Goal: Transaction & Acquisition: Purchase product/service

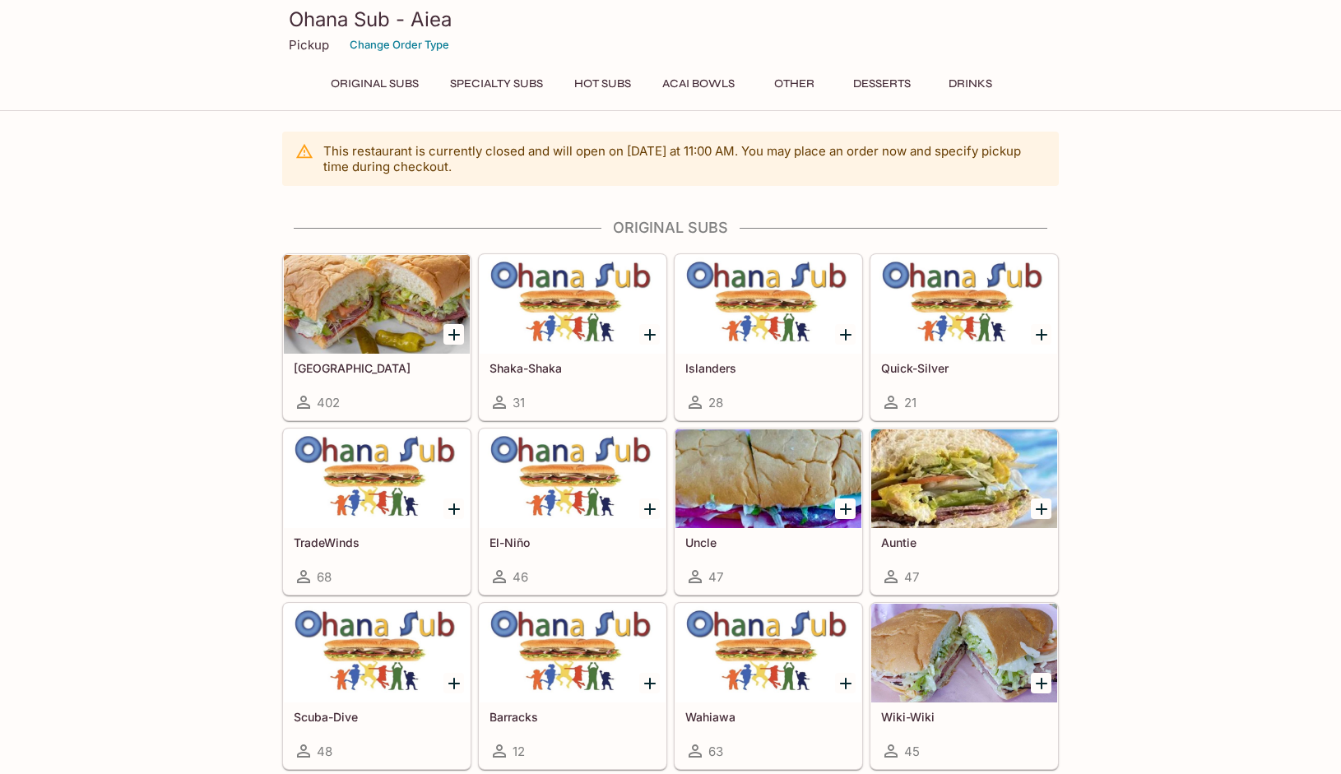
click at [560, 311] on div at bounding box center [573, 304] width 186 height 99
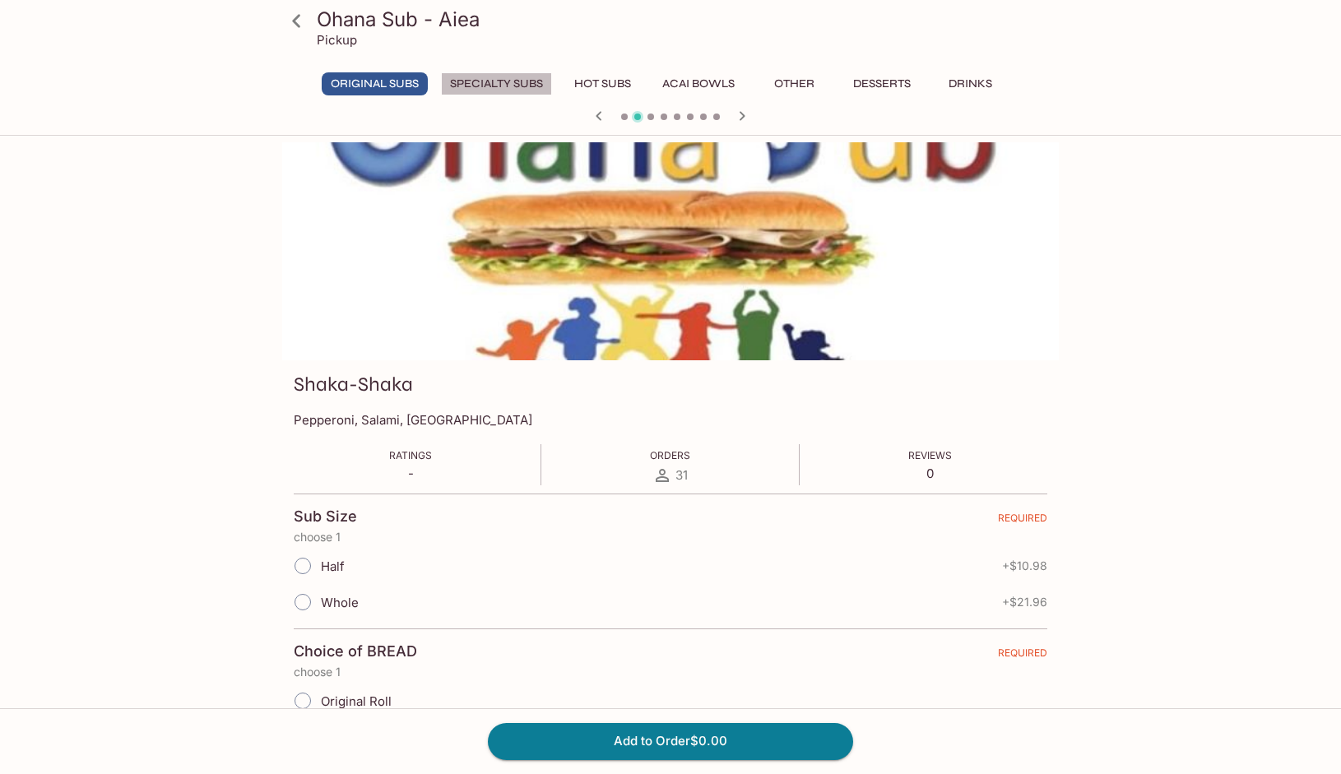
click at [518, 84] on button "Specialty Subs" at bounding box center [496, 83] width 111 height 23
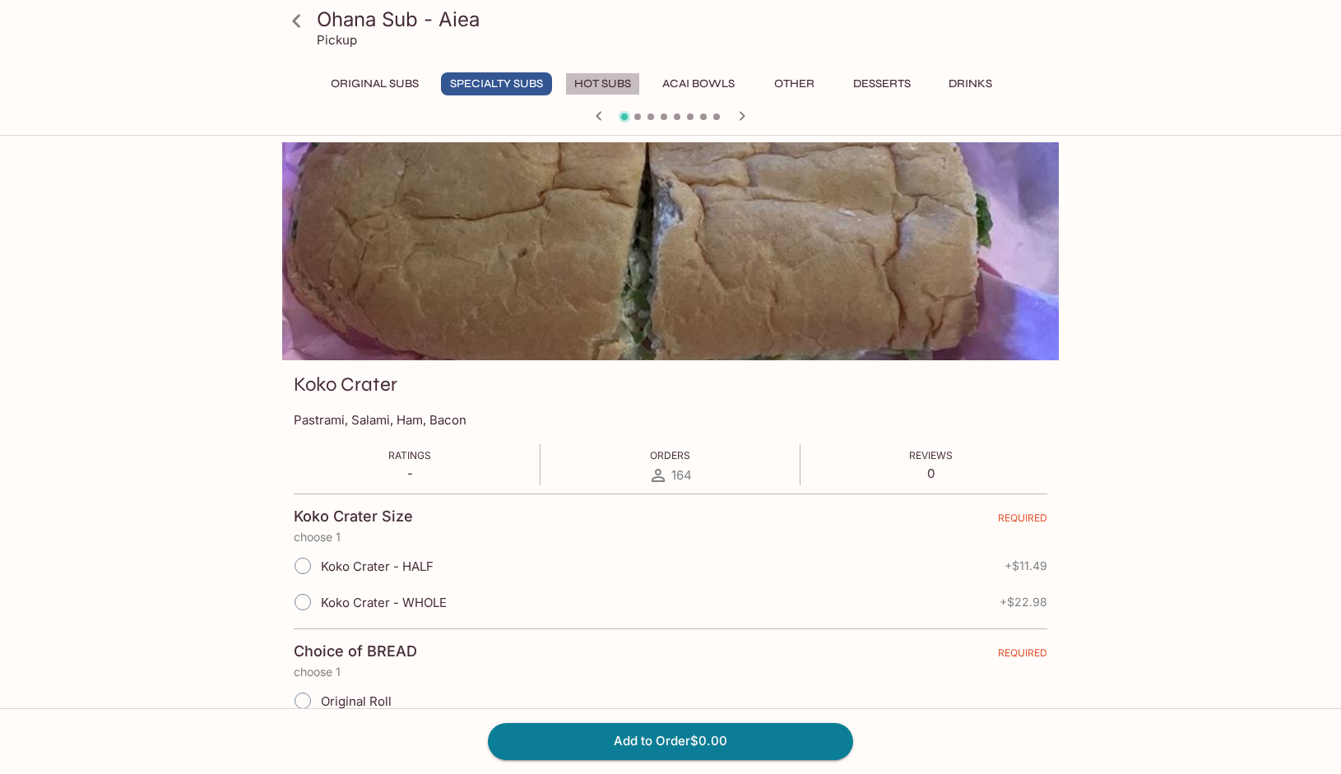
click at [609, 81] on button "Hot Subs" at bounding box center [602, 83] width 75 height 23
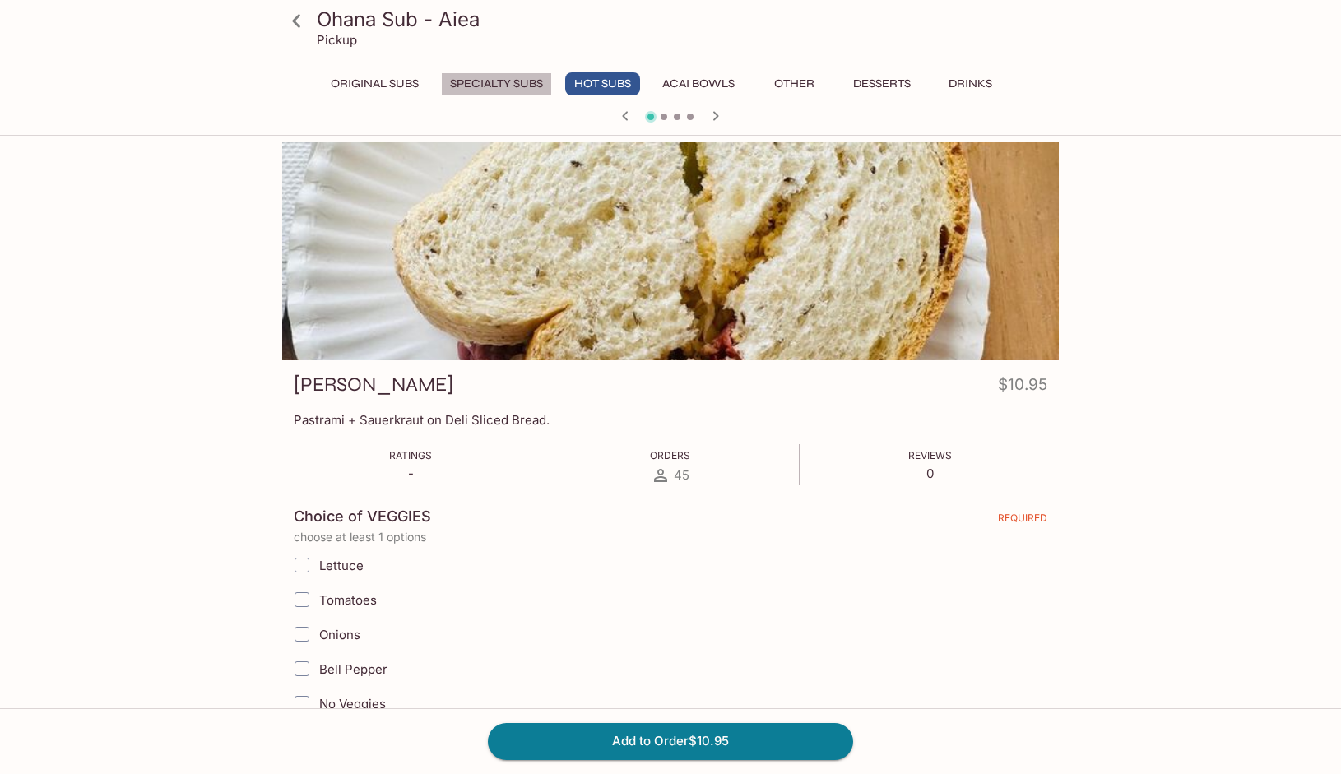
click at [499, 86] on button "Specialty Subs" at bounding box center [496, 83] width 111 height 23
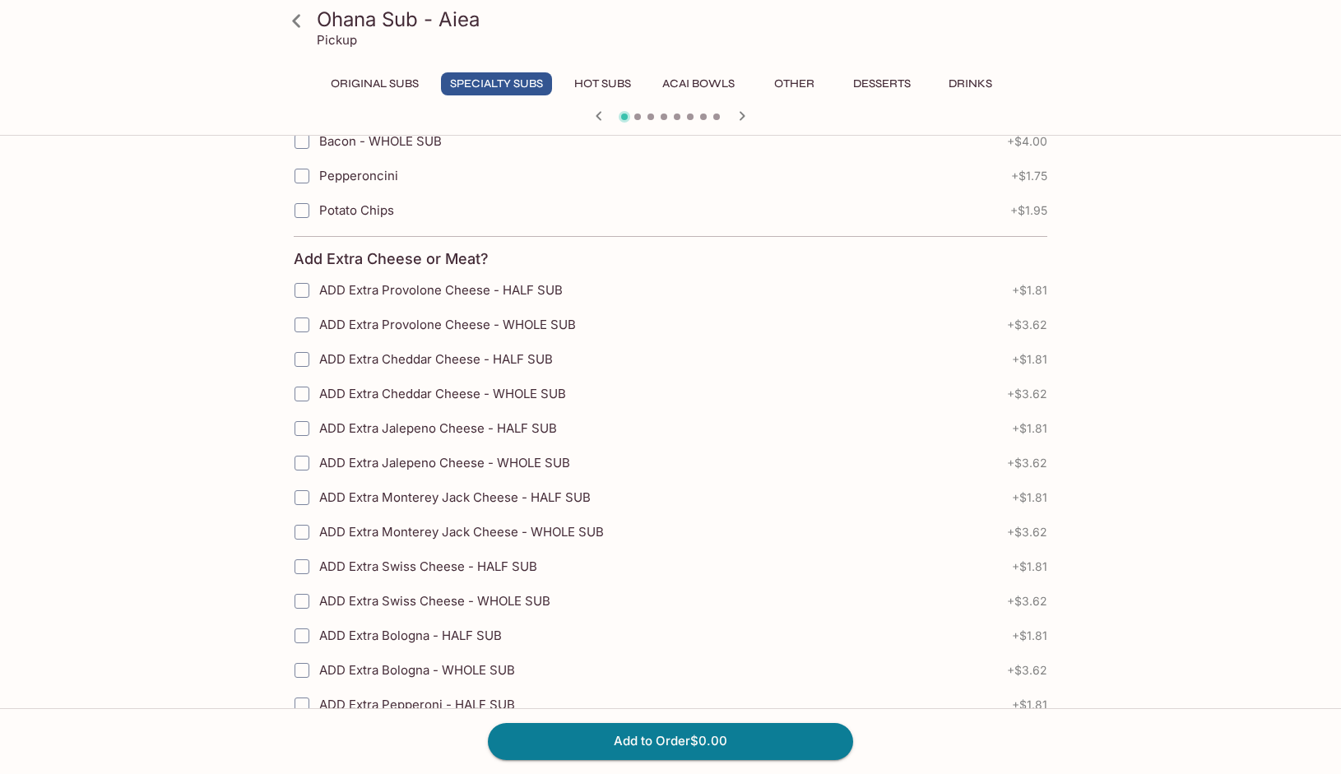
scroll to position [2386, 0]
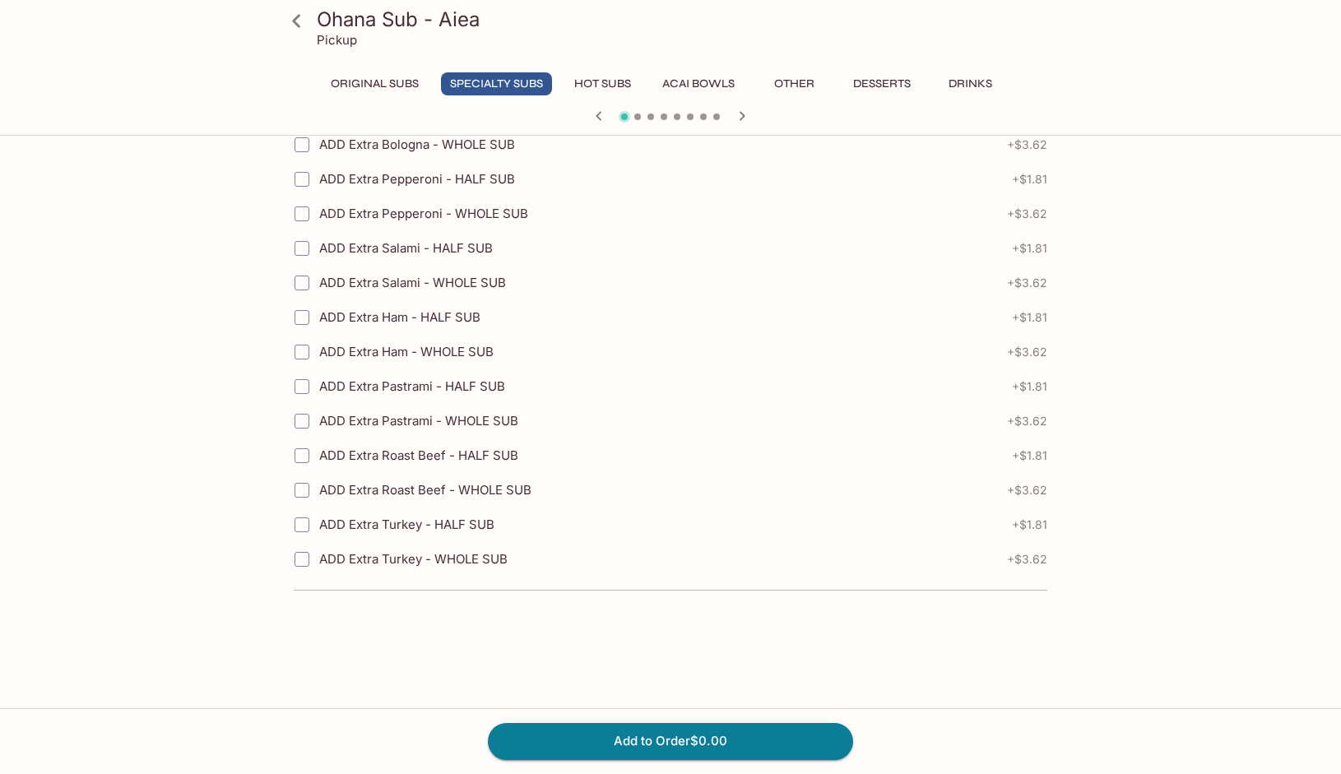
click at [377, 86] on button "Original Subs" at bounding box center [375, 83] width 106 height 23
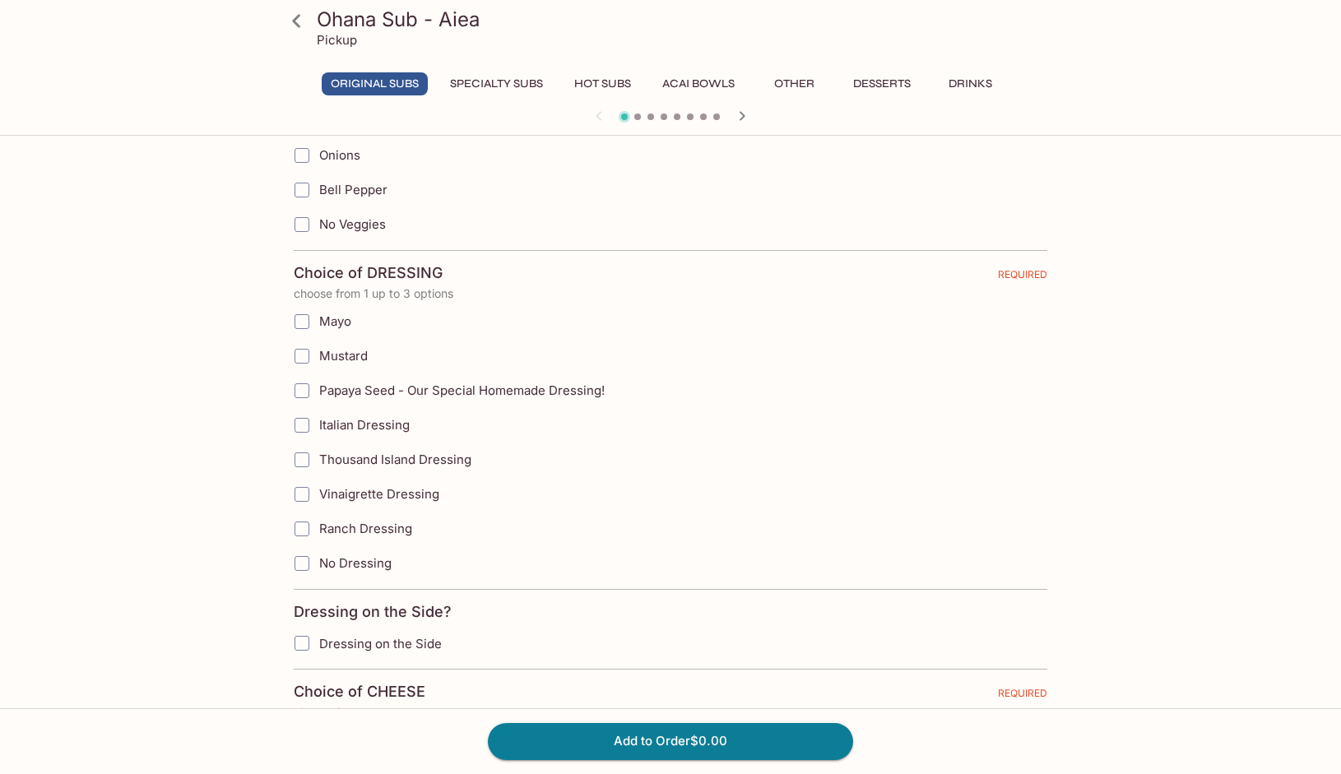
scroll to position [0, 0]
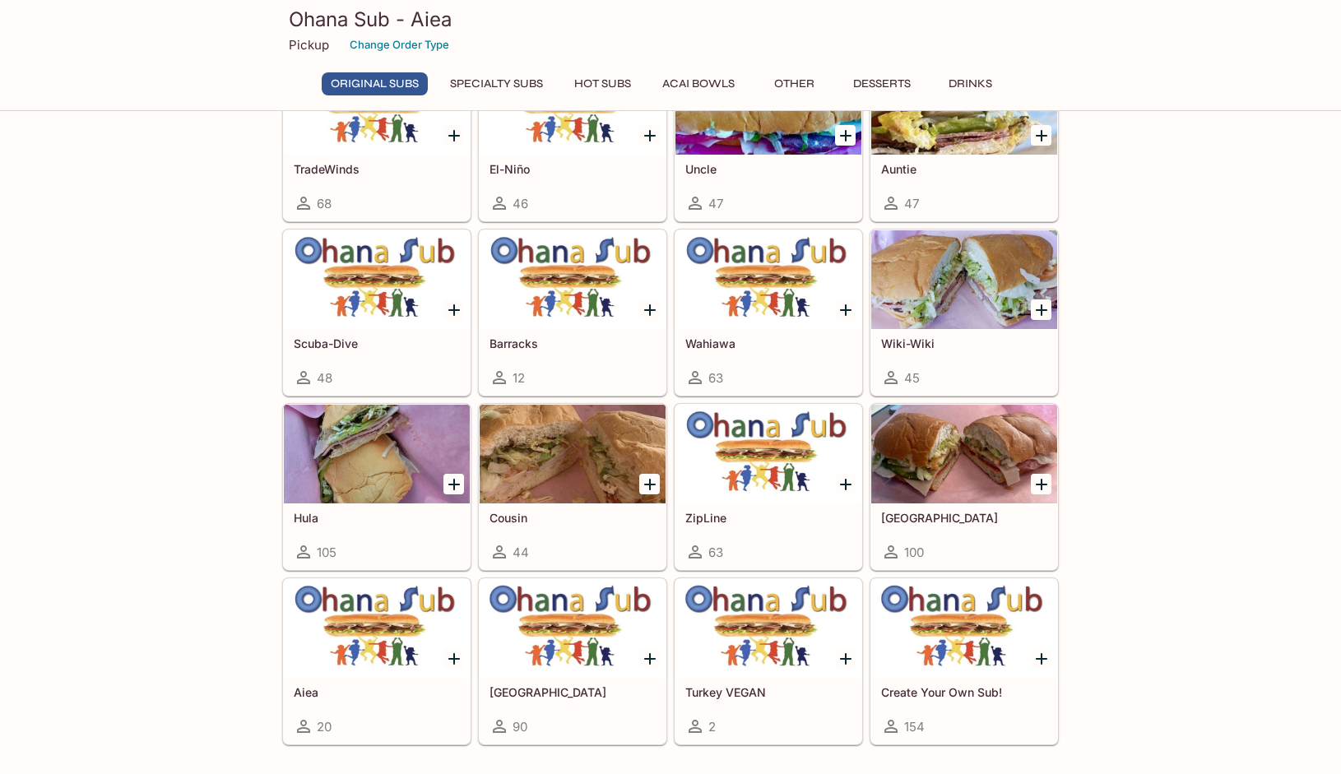
scroll to position [411, 0]
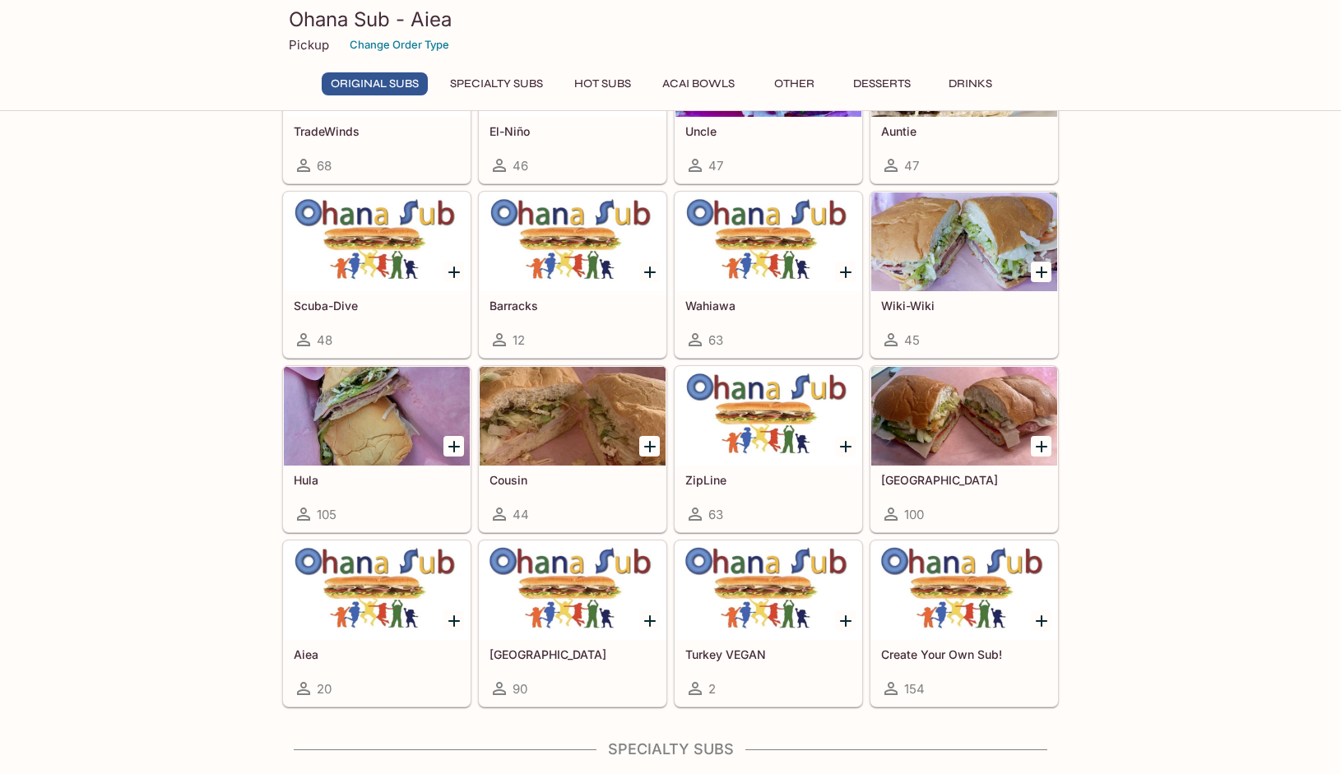
click at [731, 254] on div at bounding box center [769, 242] width 186 height 99
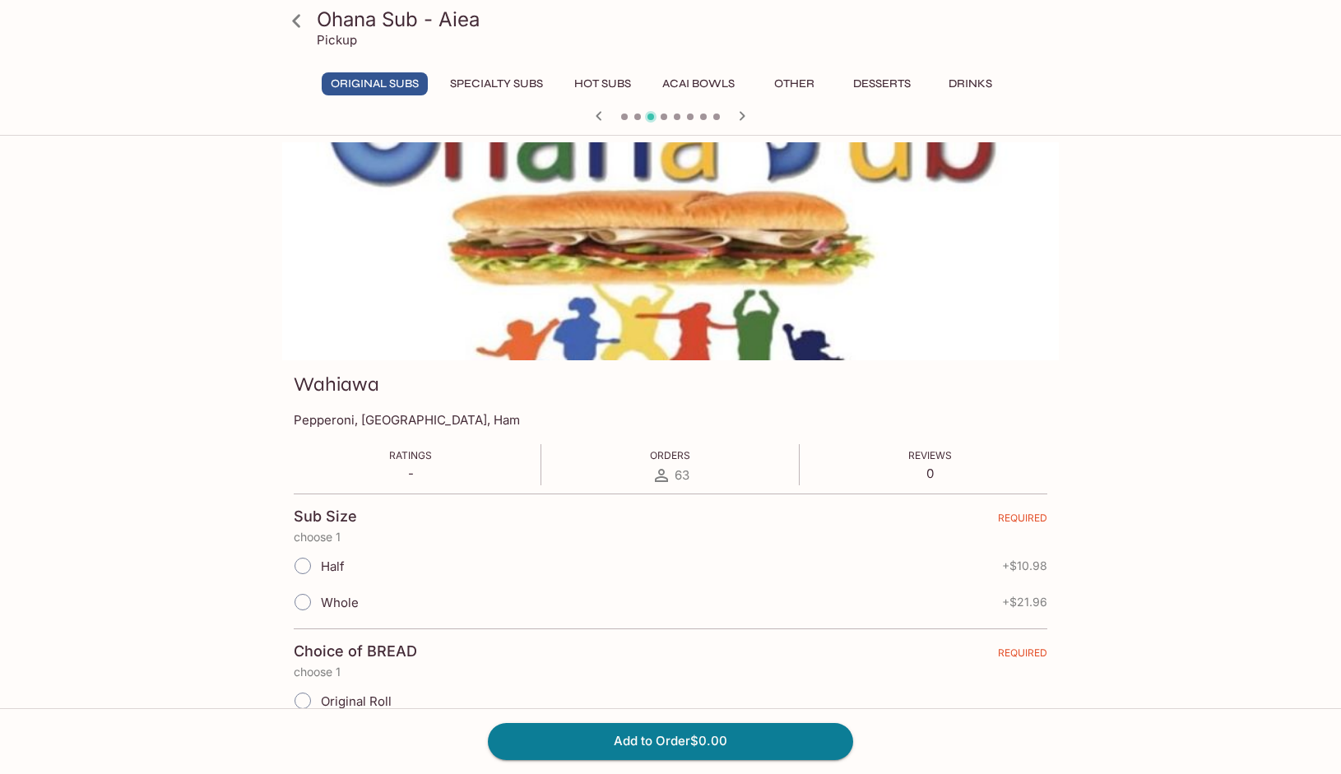
scroll to position [142, 0]
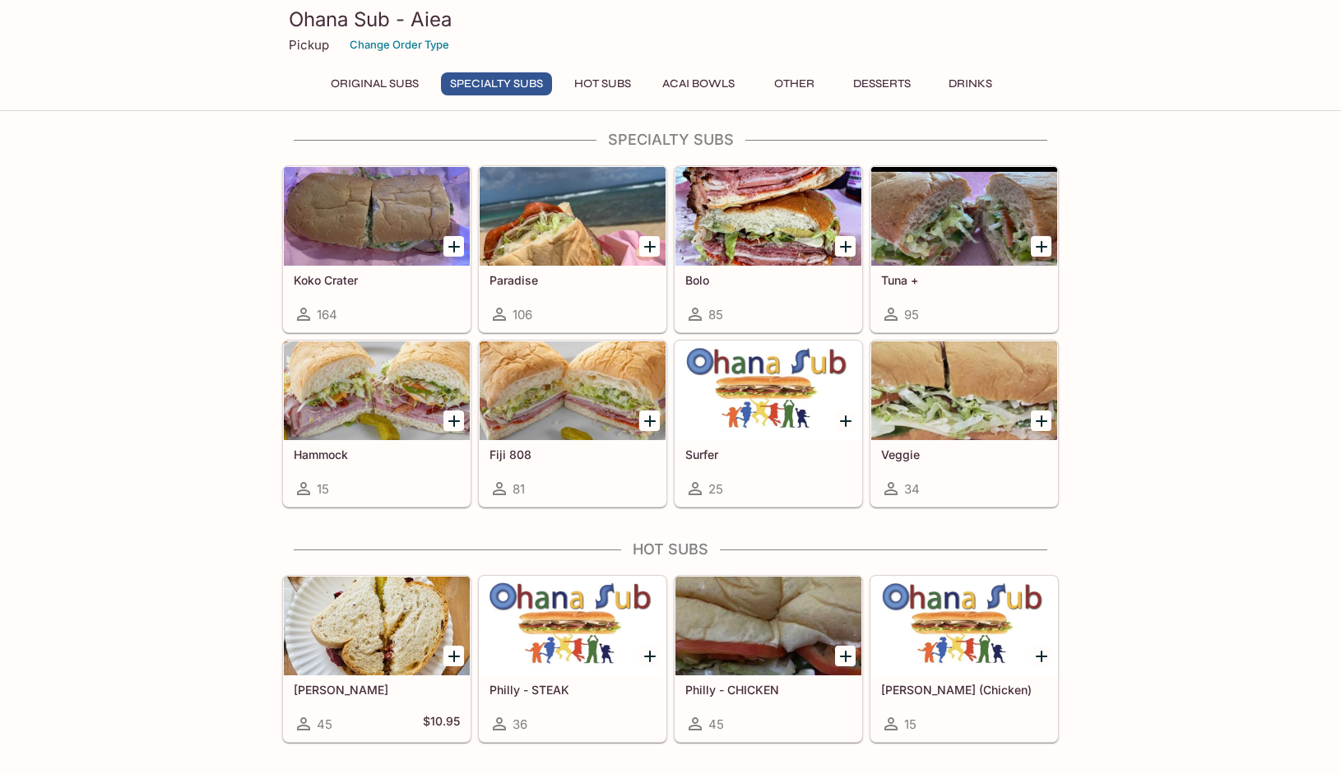
scroll to position [1092, 0]
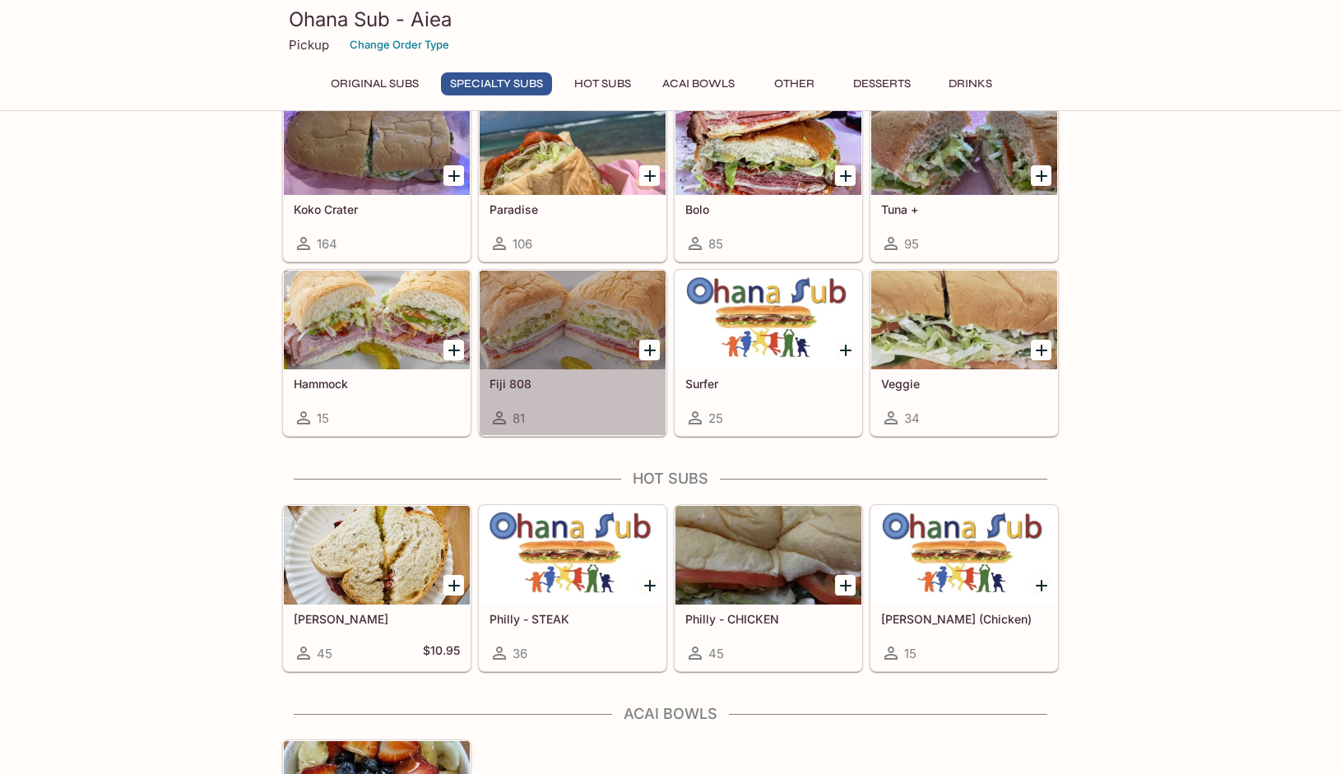
click at [578, 328] on div at bounding box center [573, 320] width 186 height 99
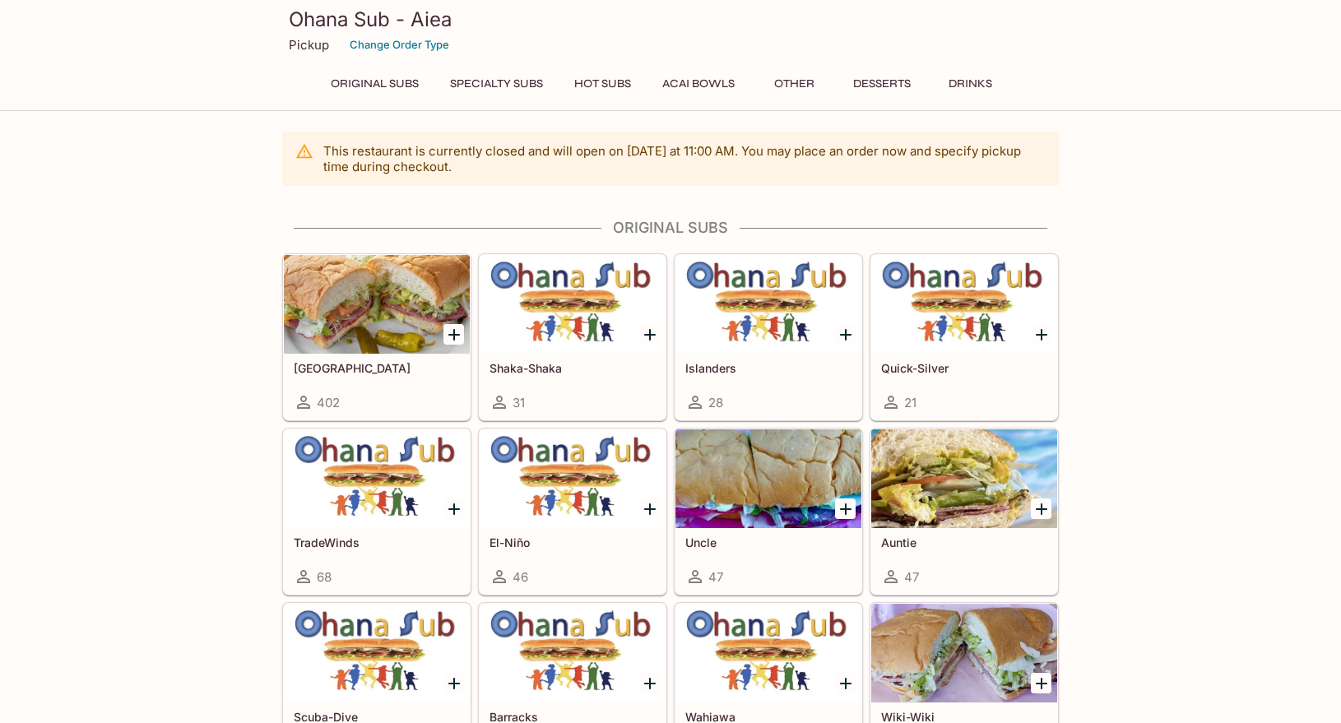
click at [162, 78] on div "Ohana Sub - Aiea Pickup Change Order Type Original Subs Specialty Subs Hot Subs…" at bounding box center [670, 55] width 1341 height 111
